Goal: Navigation & Orientation: Find specific page/section

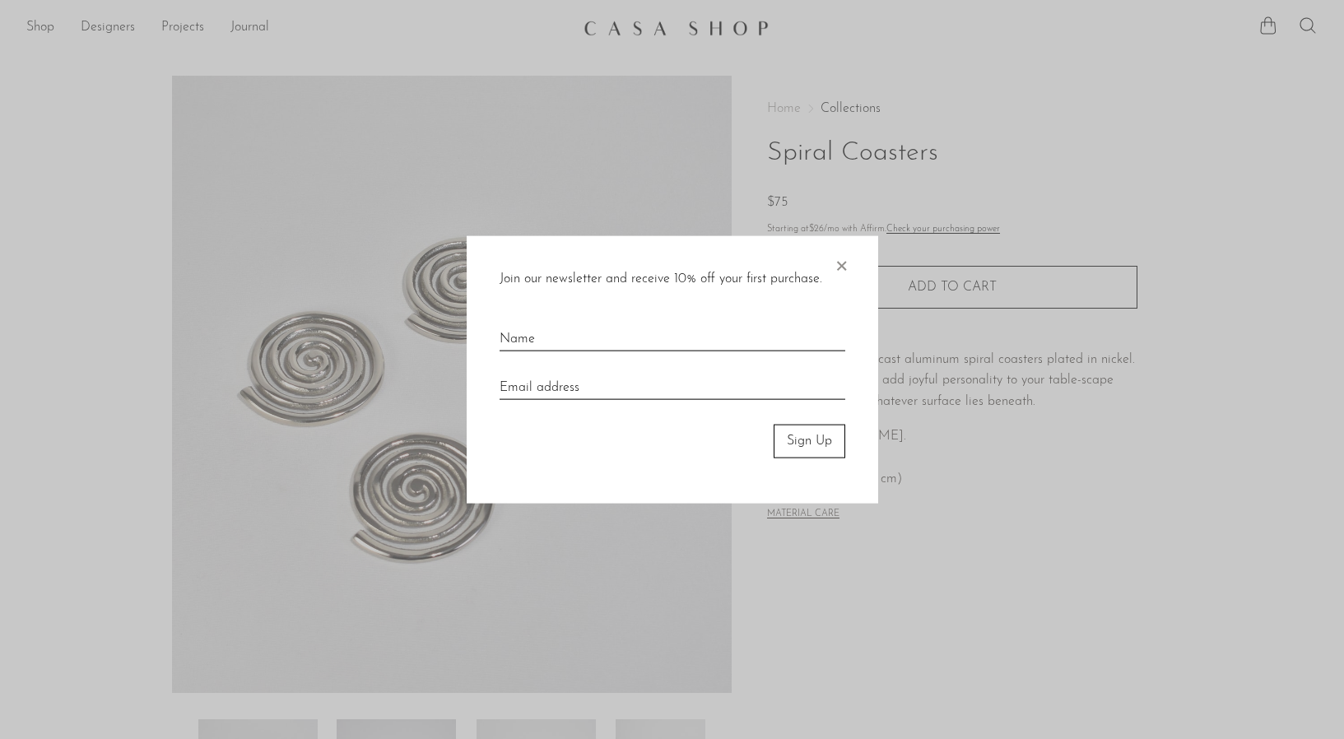
click at [834, 260] on span "×" at bounding box center [841, 262] width 16 height 53
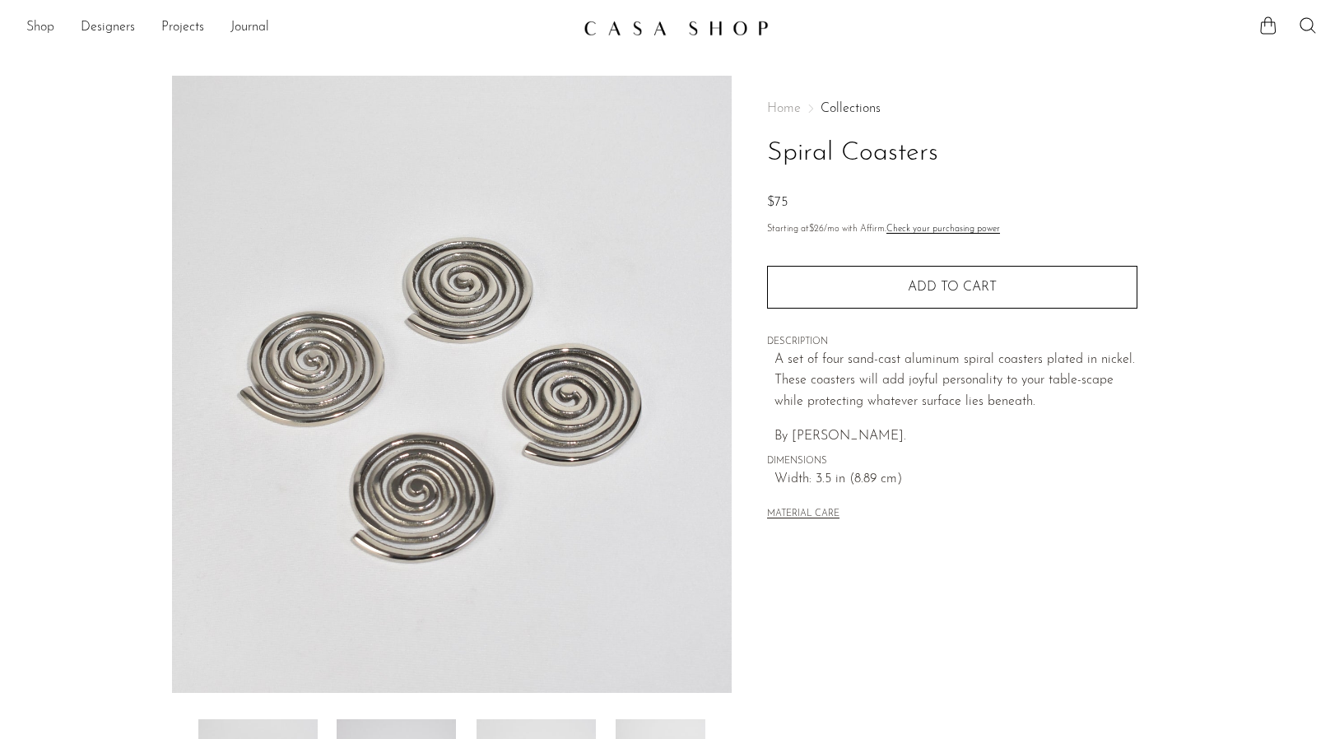
click at [40, 22] on link "Shop" at bounding box center [40, 27] width 28 height 21
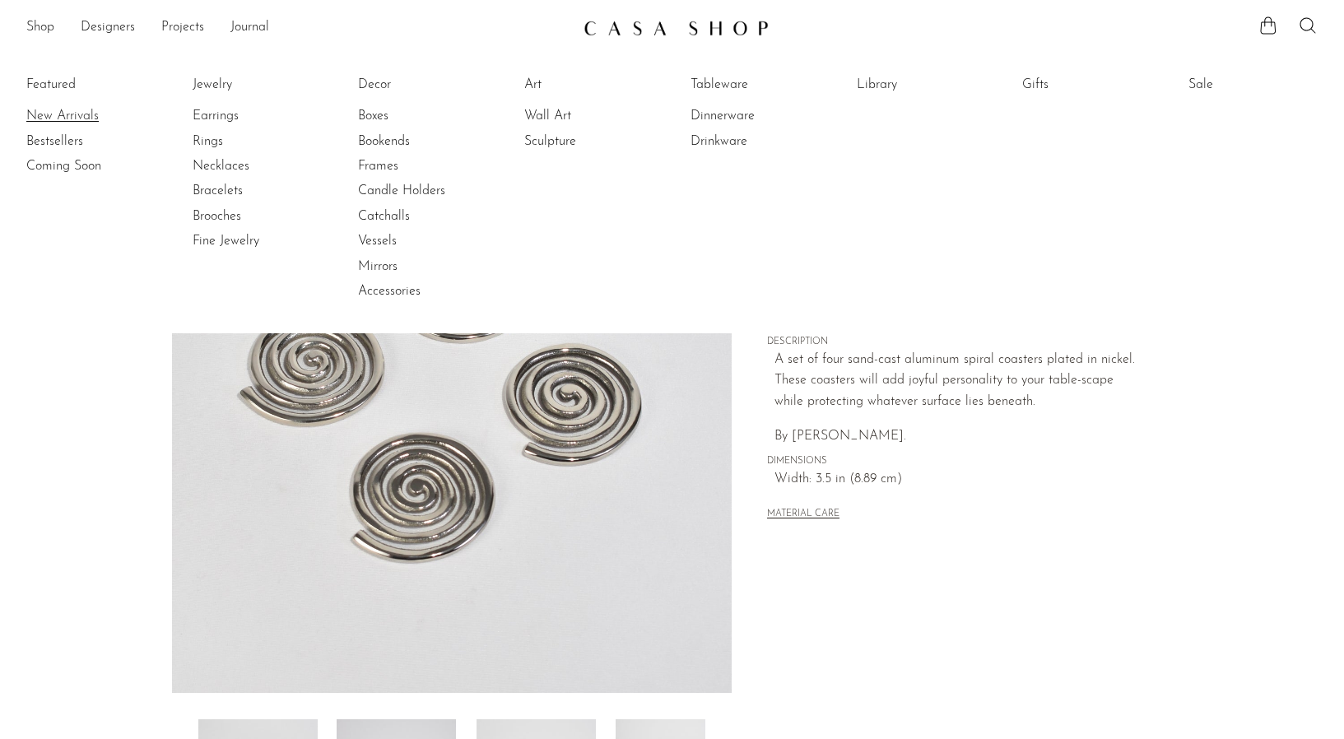
click at [49, 110] on link "New Arrivals" at bounding box center [87, 116] width 123 height 18
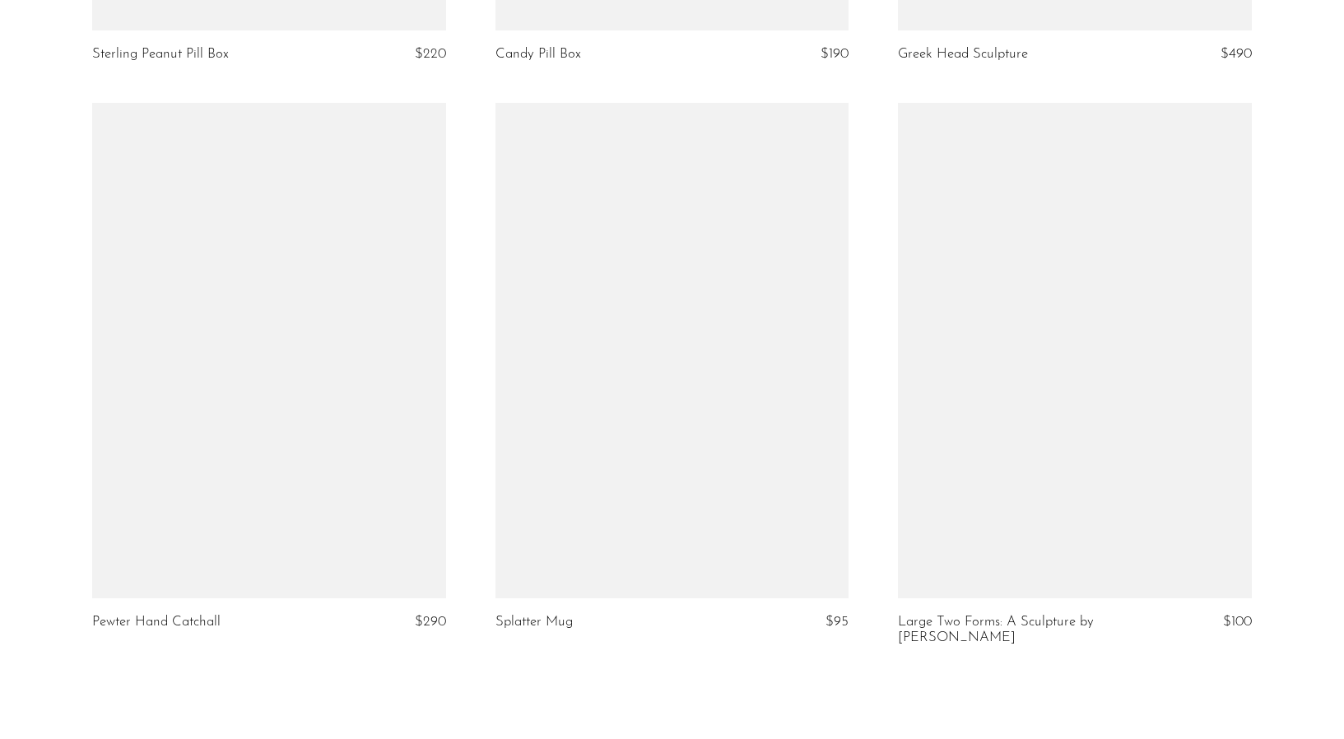
scroll to position [6401, 0]
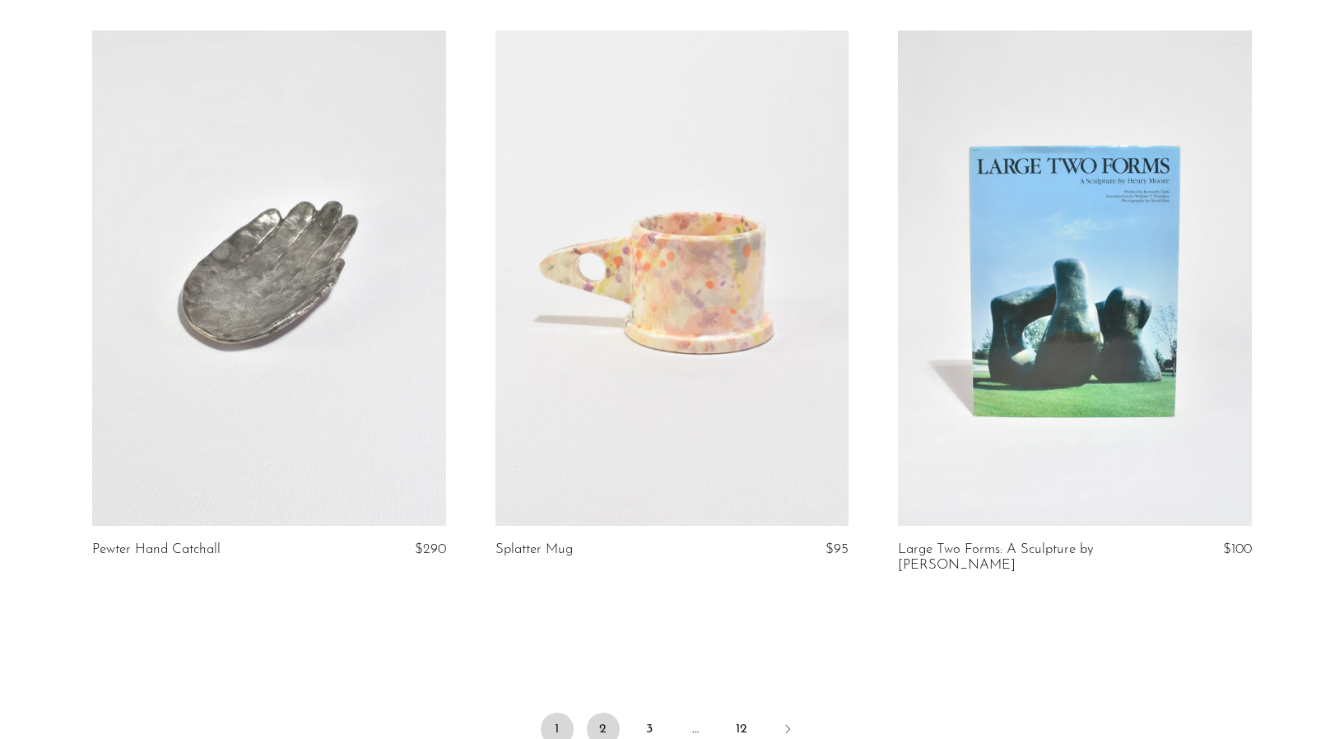
click at [604, 713] on link "2" at bounding box center [603, 729] width 33 height 33
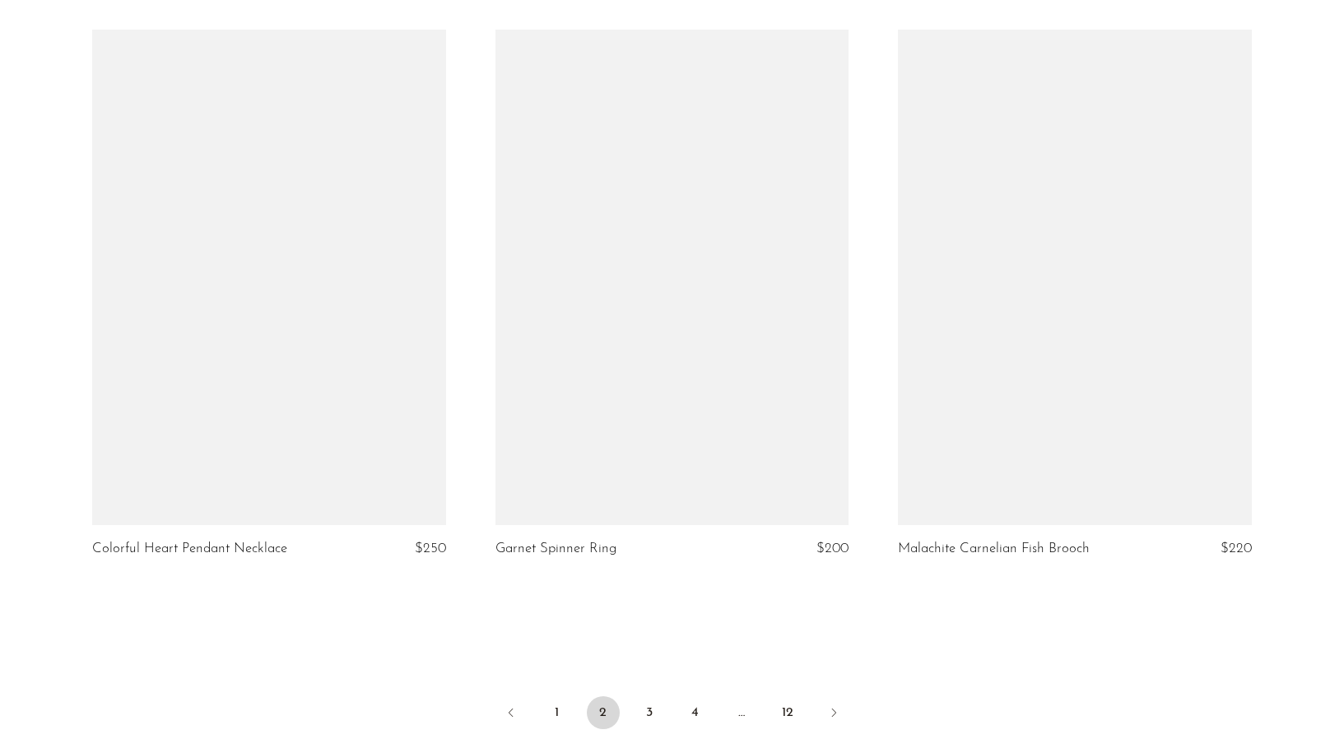
scroll to position [6603, 0]
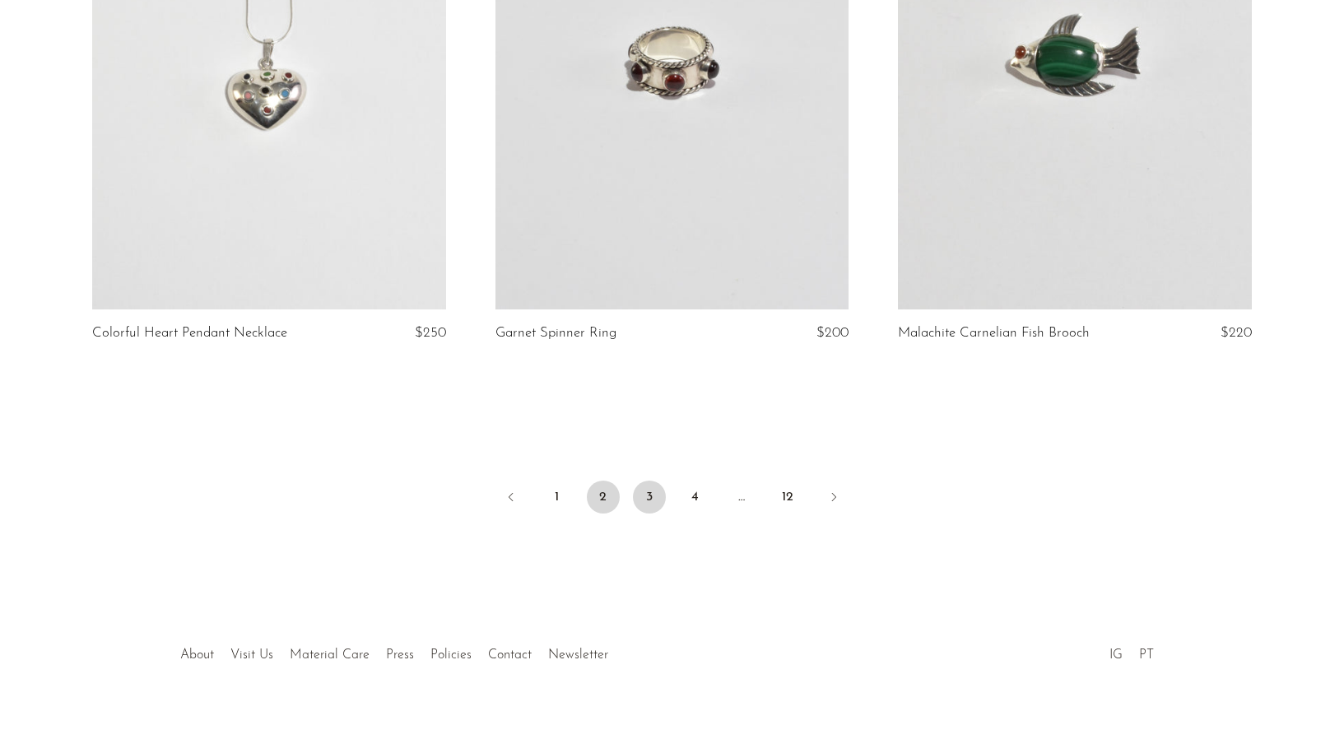
click at [651, 496] on link "3" at bounding box center [649, 497] width 33 height 33
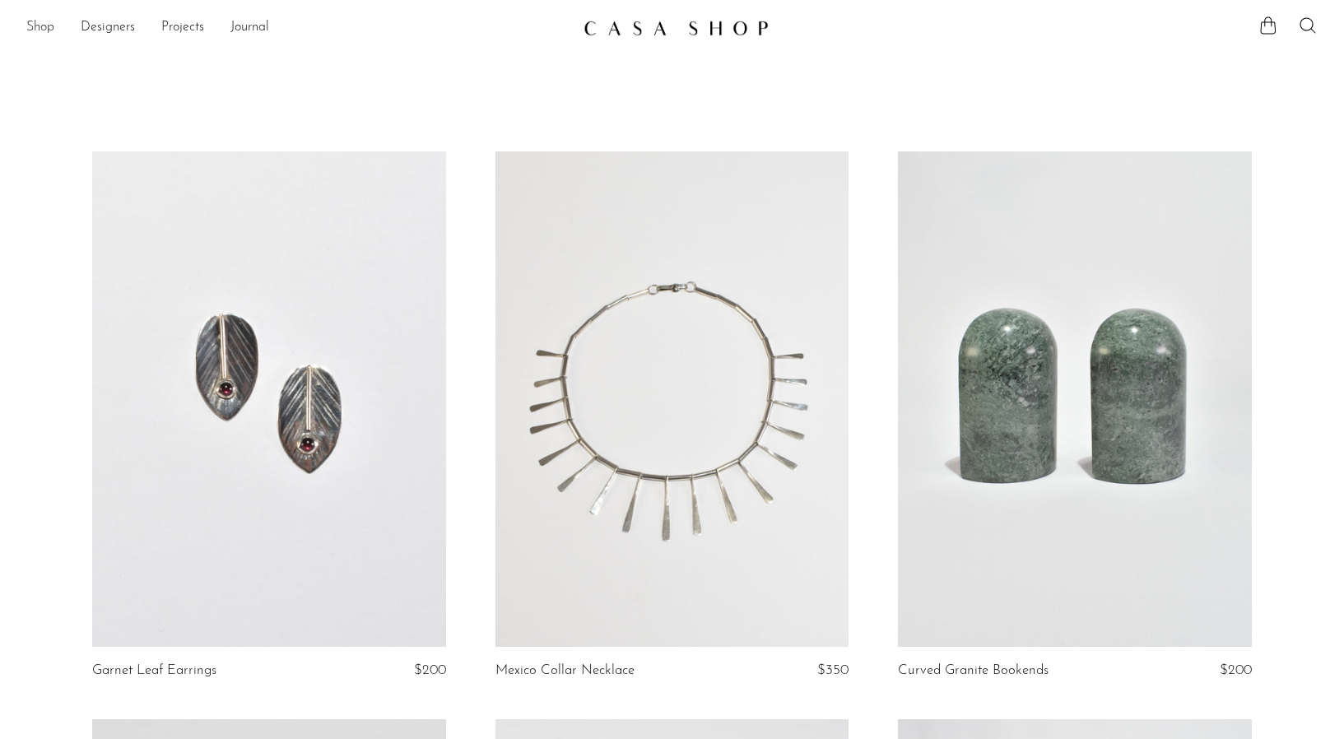
click at [46, 26] on link "Shop" at bounding box center [40, 27] width 28 height 21
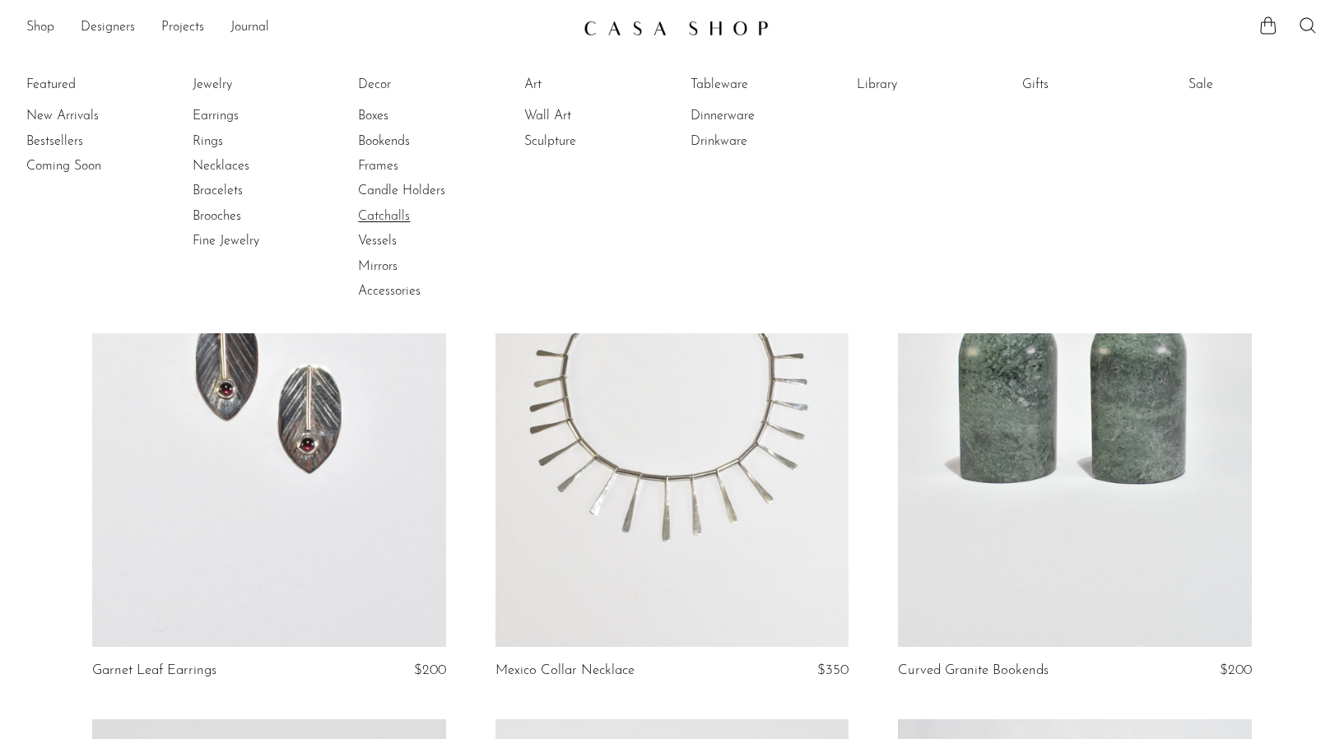
click at [375, 222] on link "Catchalls" at bounding box center [419, 216] width 123 height 18
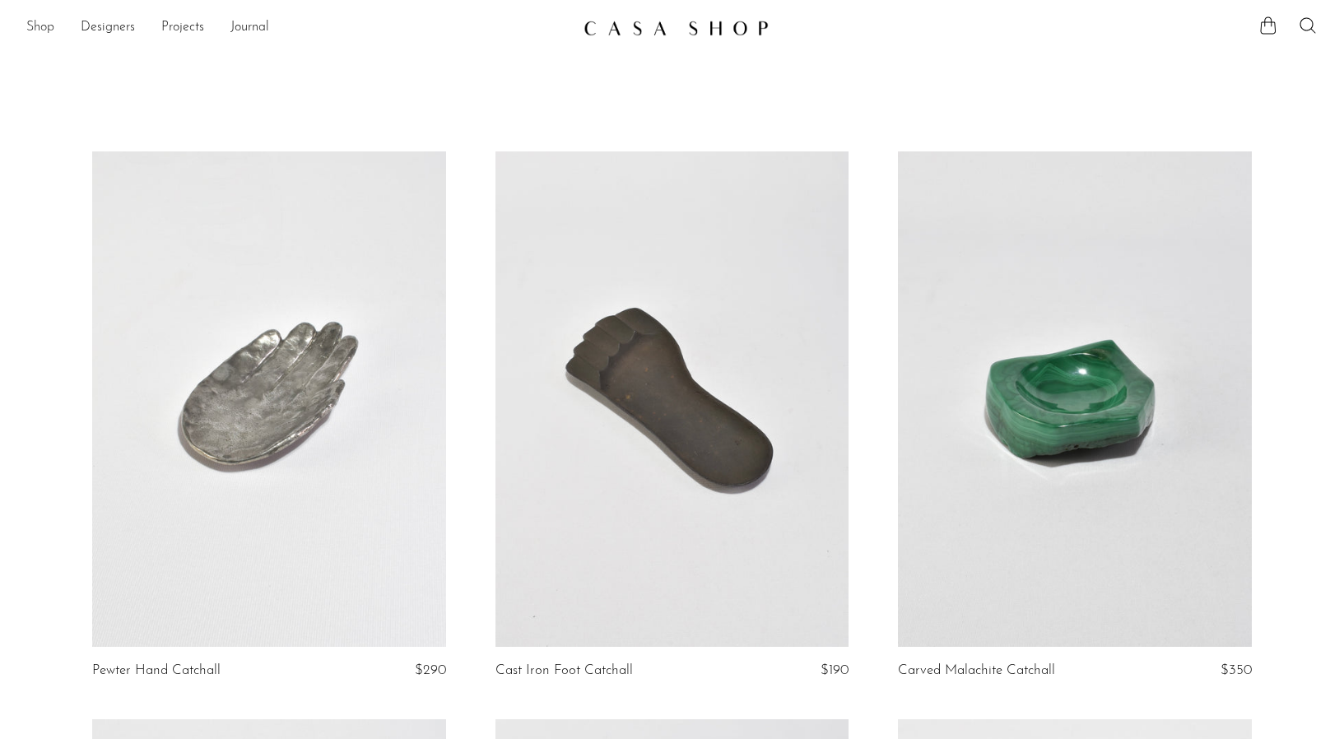
click at [50, 21] on link "Shop" at bounding box center [40, 27] width 28 height 21
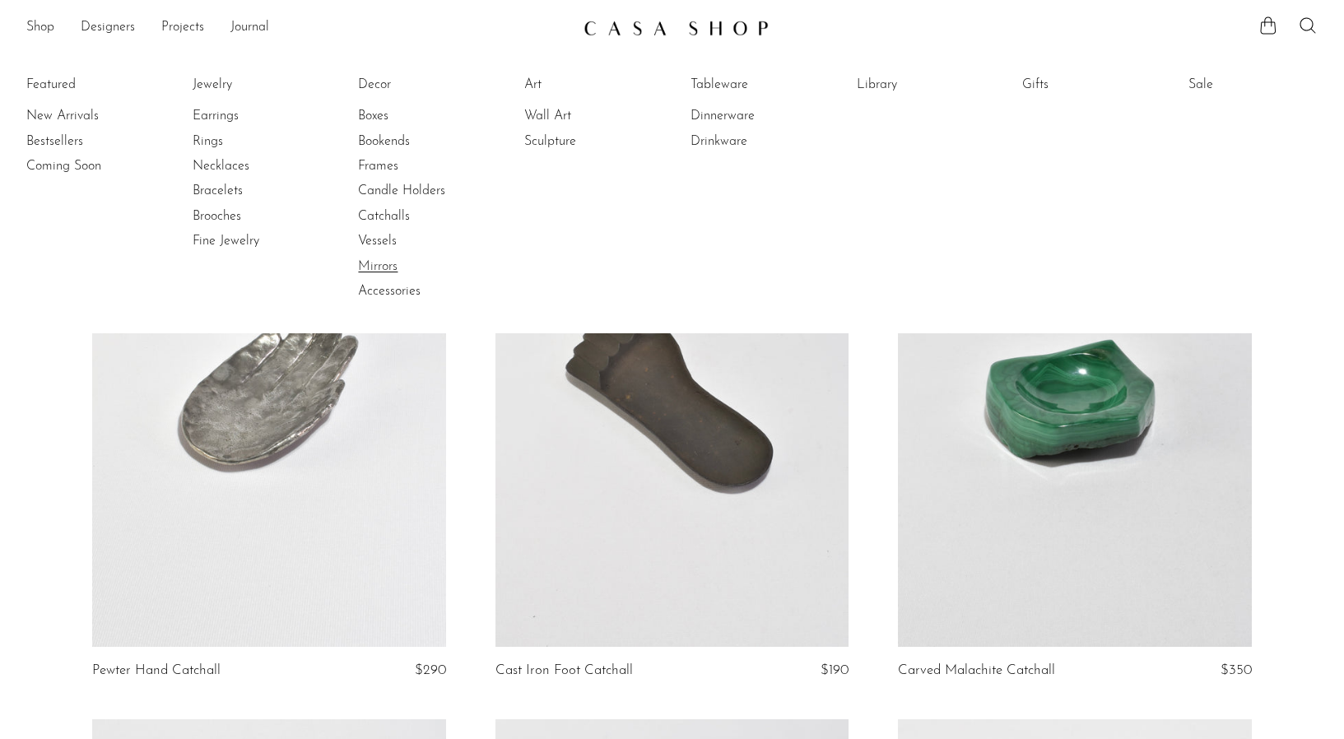
click at [366, 262] on link "Mirrors" at bounding box center [419, 267] width 123 height 18
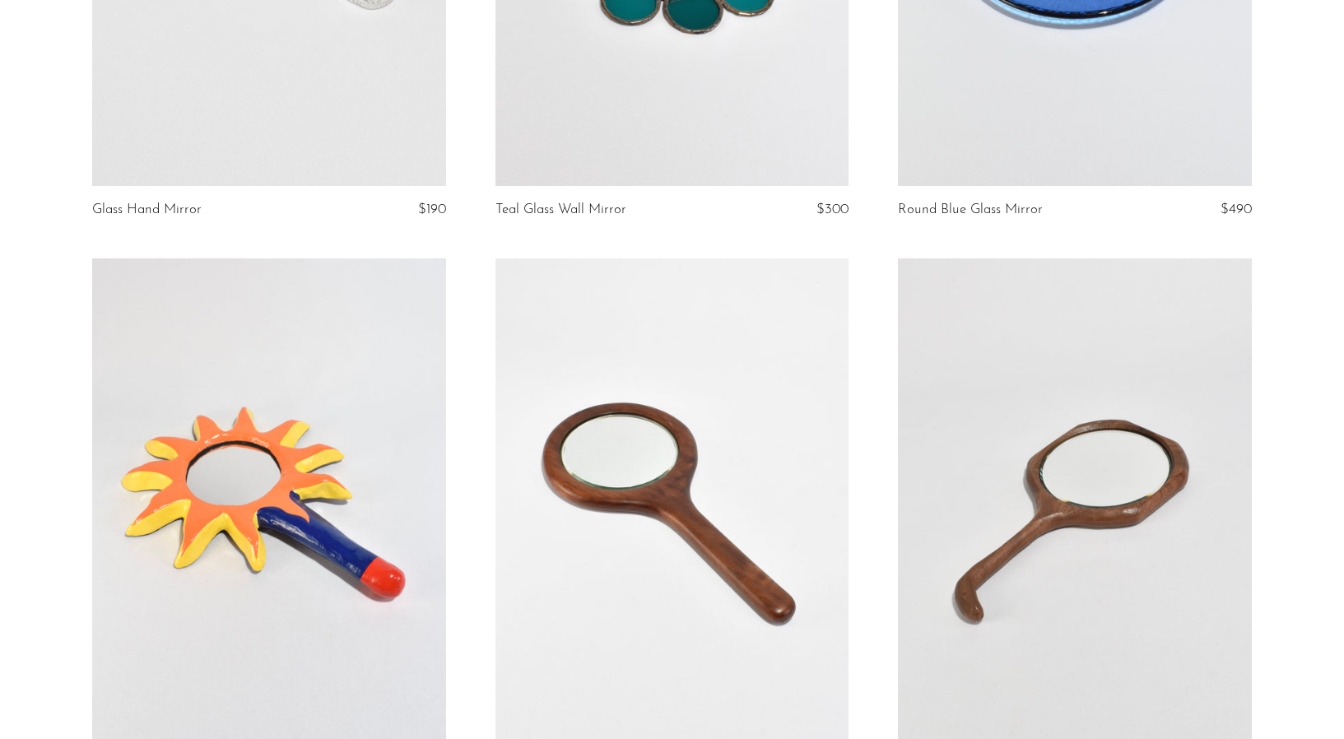
scroll to position [457, 0]
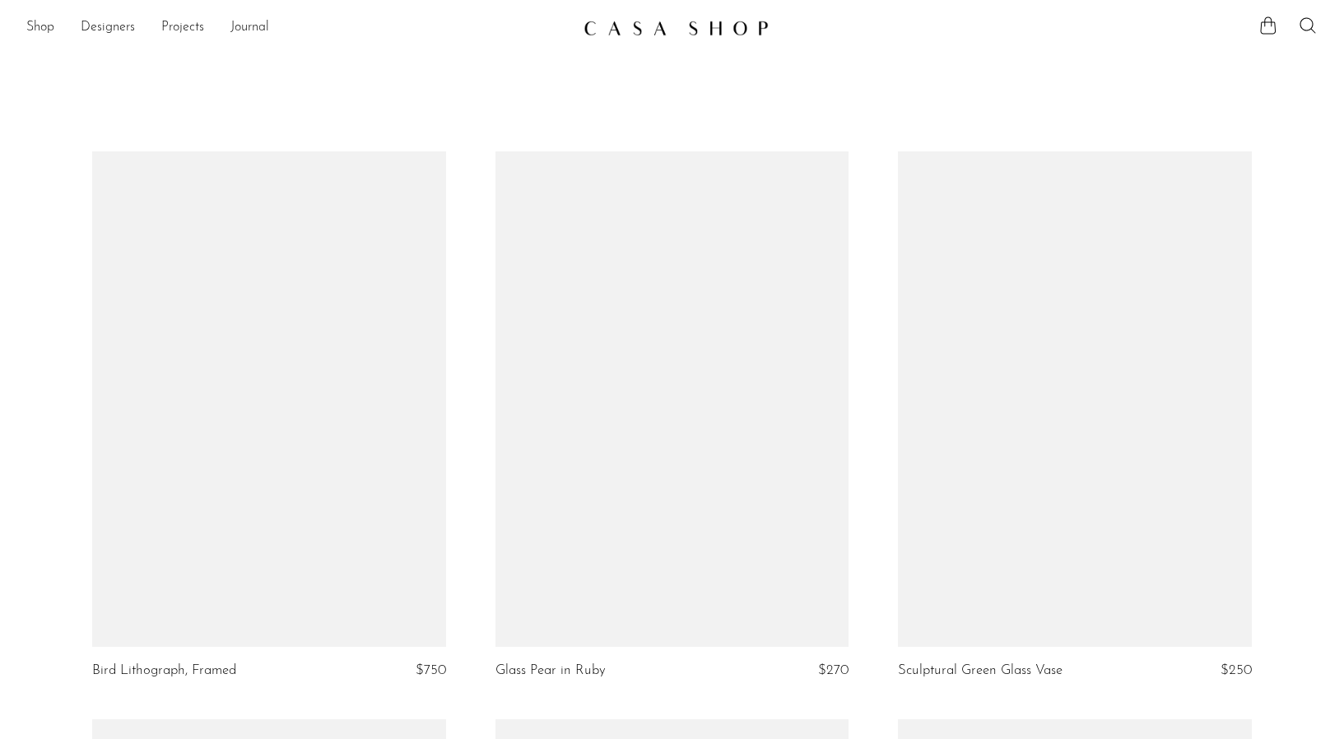
scroll to position [6401, 0]
